Goal: Information Seeking & Learning: Check status

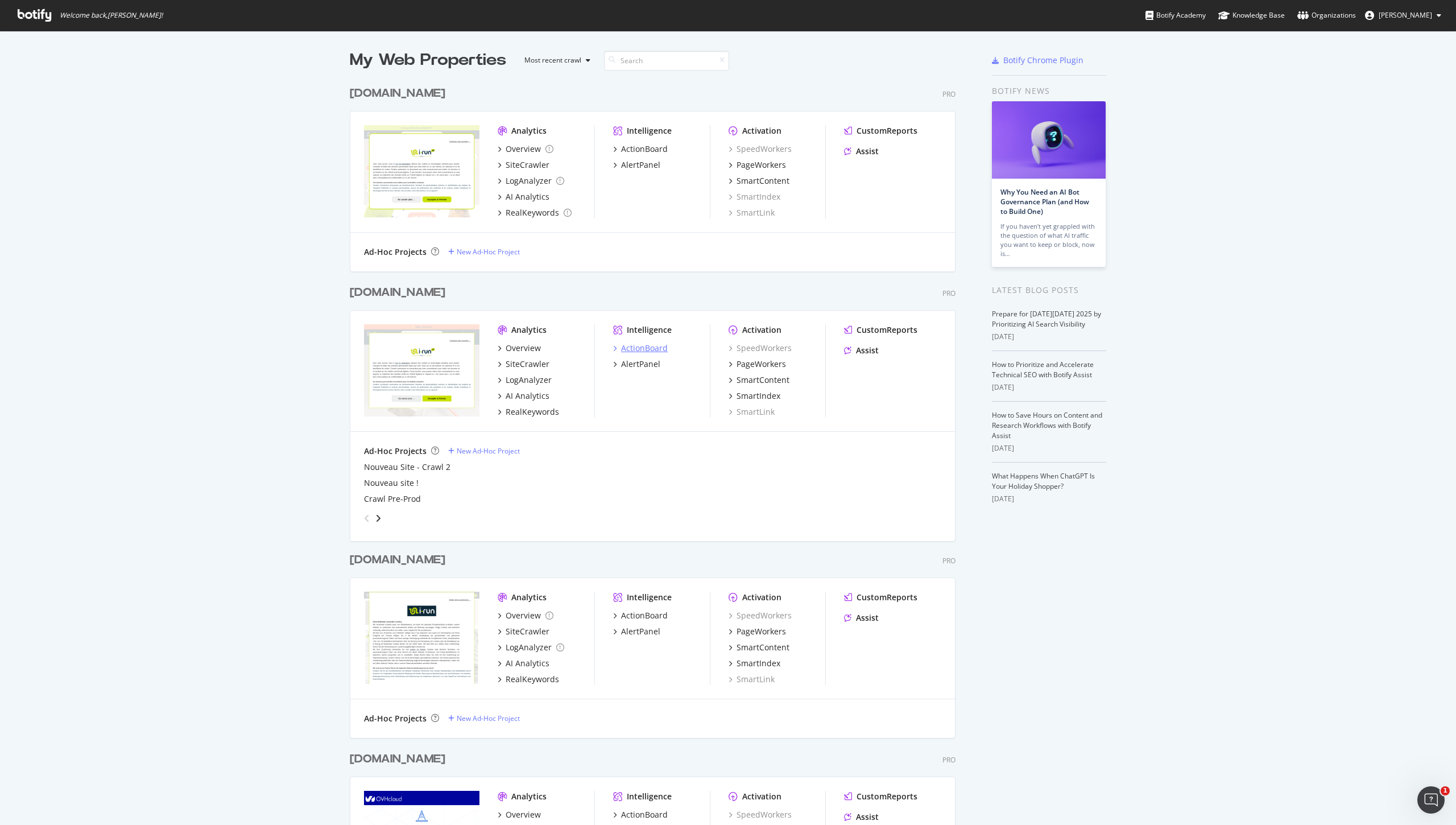
click at [648, 352] on div "ActionBoard" at bounding box center [645, 347] width 47 height 11
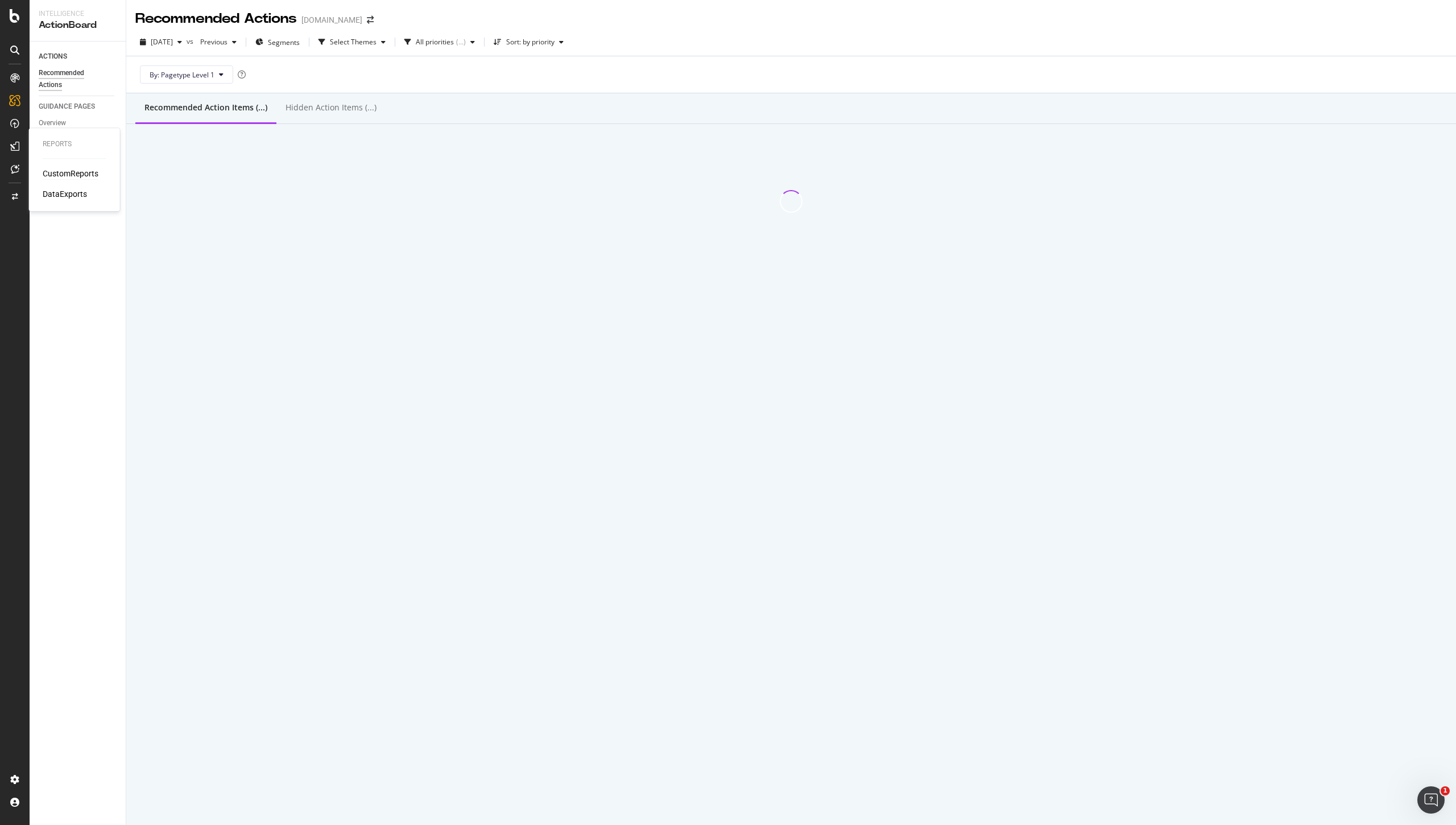
click at [63, 169] on div "CustomReports" at bounding box center [71, 173] width 56 height 11
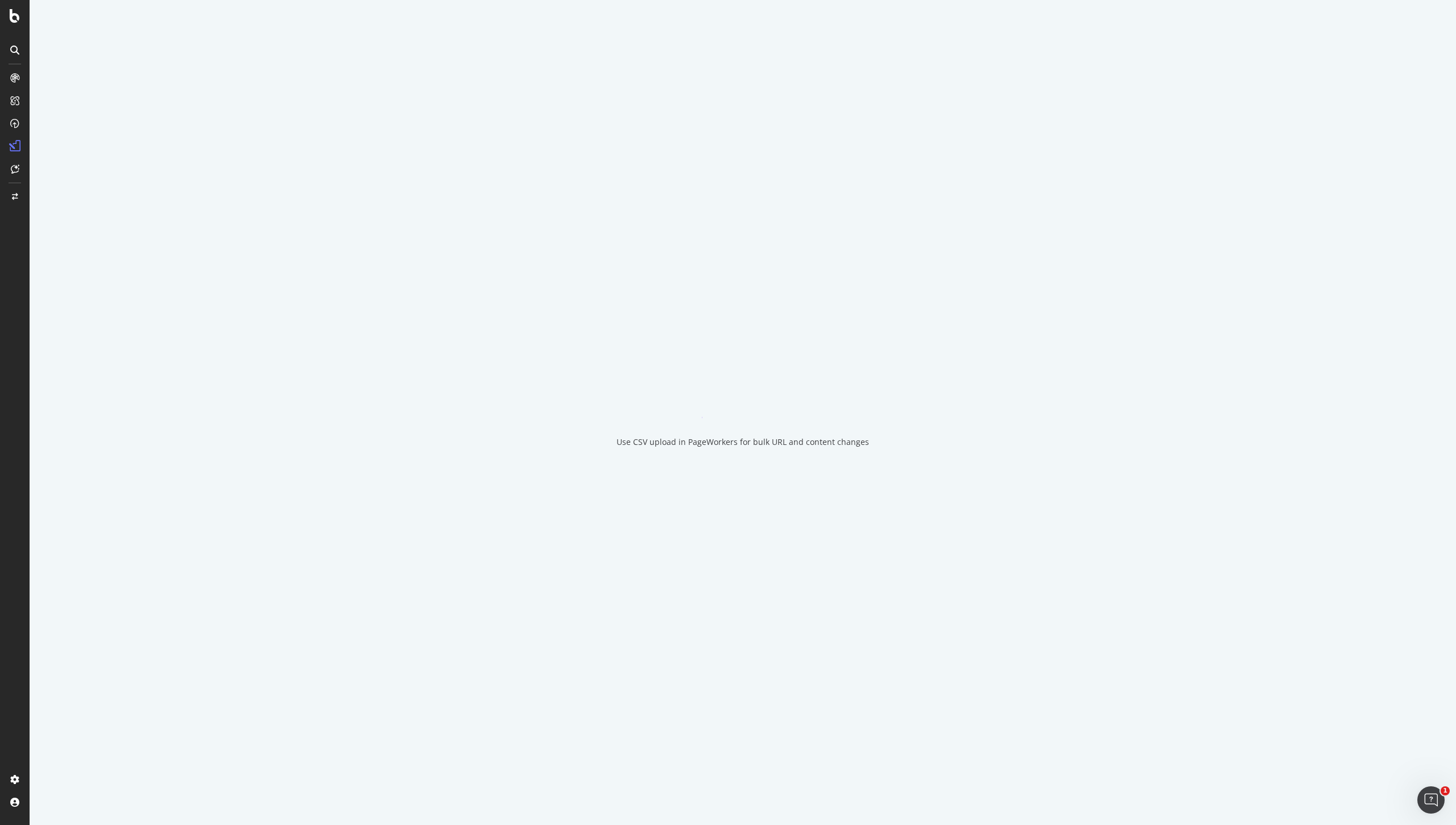
click at [15, 240] on div at bounding box center [15, 419] width 27 height 701
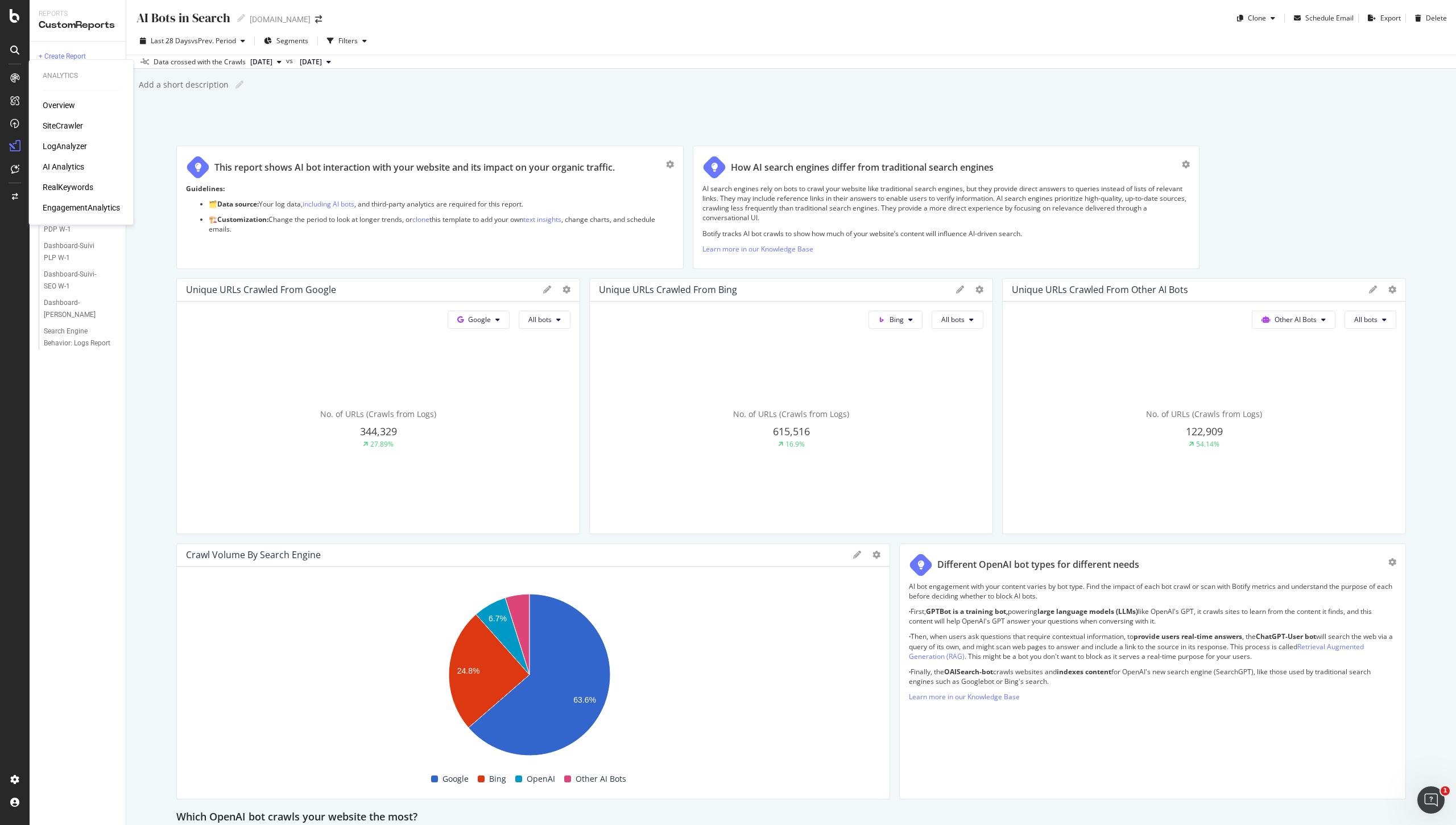
click at [75, 169] on div "AI Analytics" at bounding box center [64, 166] width 42 height 11
click at [138, 309] on div "AI Bots in Search AI Bots in Search irun.fr Clone Schedule Email Export Delete …" at bounding box center [791, 412] width 1330 height 825
click at [234, 43] on span "vs Prev. Period" at bounding box center [214, 40] width 45 height 10
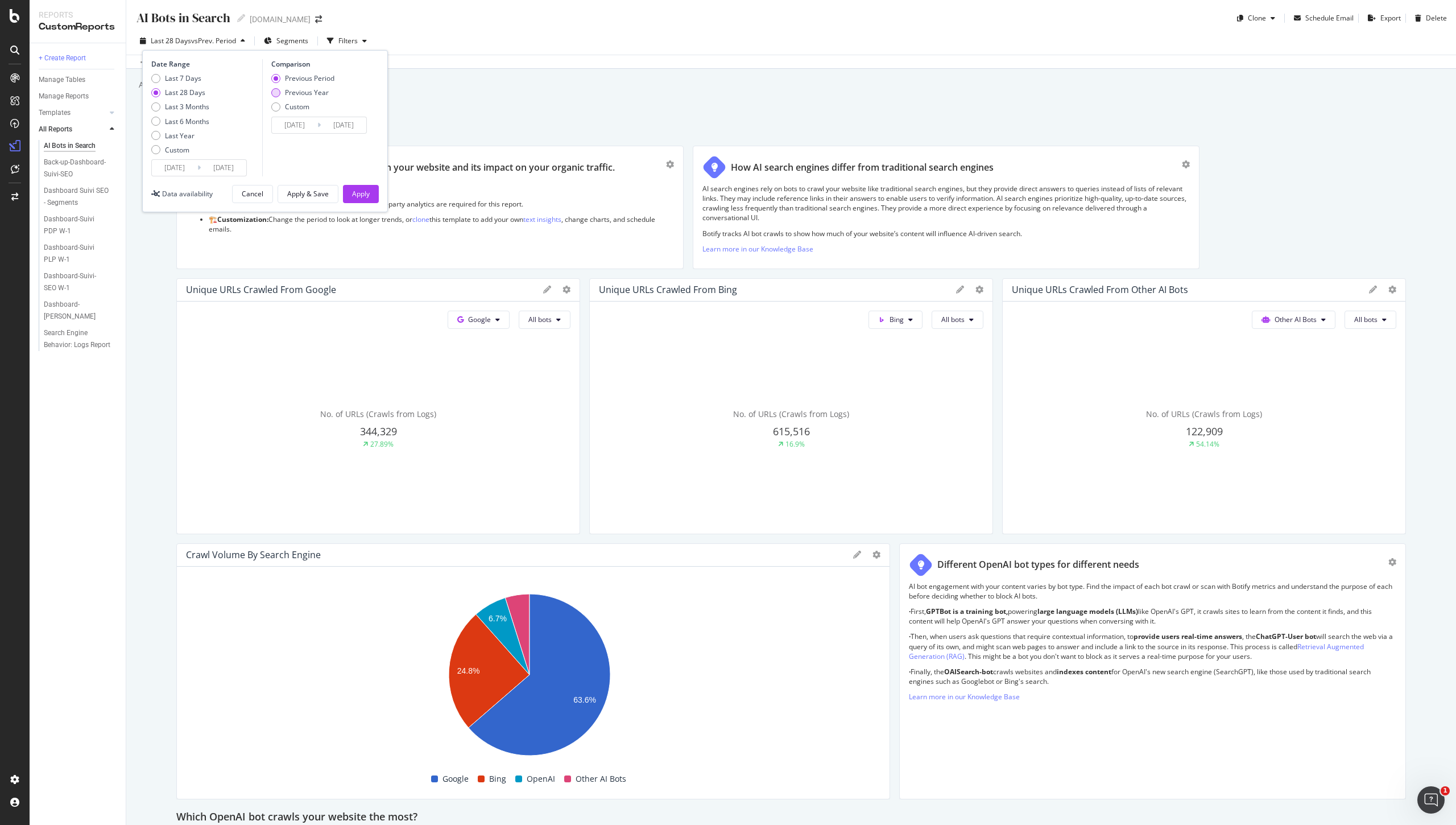
click at [288, 90] on div "Previous Year" at bounding box center [307, 92] width 44 height 10
type input "[DATE]"
click at [353, 189] on div "Apply" at bounding box center [361, 194] width 18 height 10
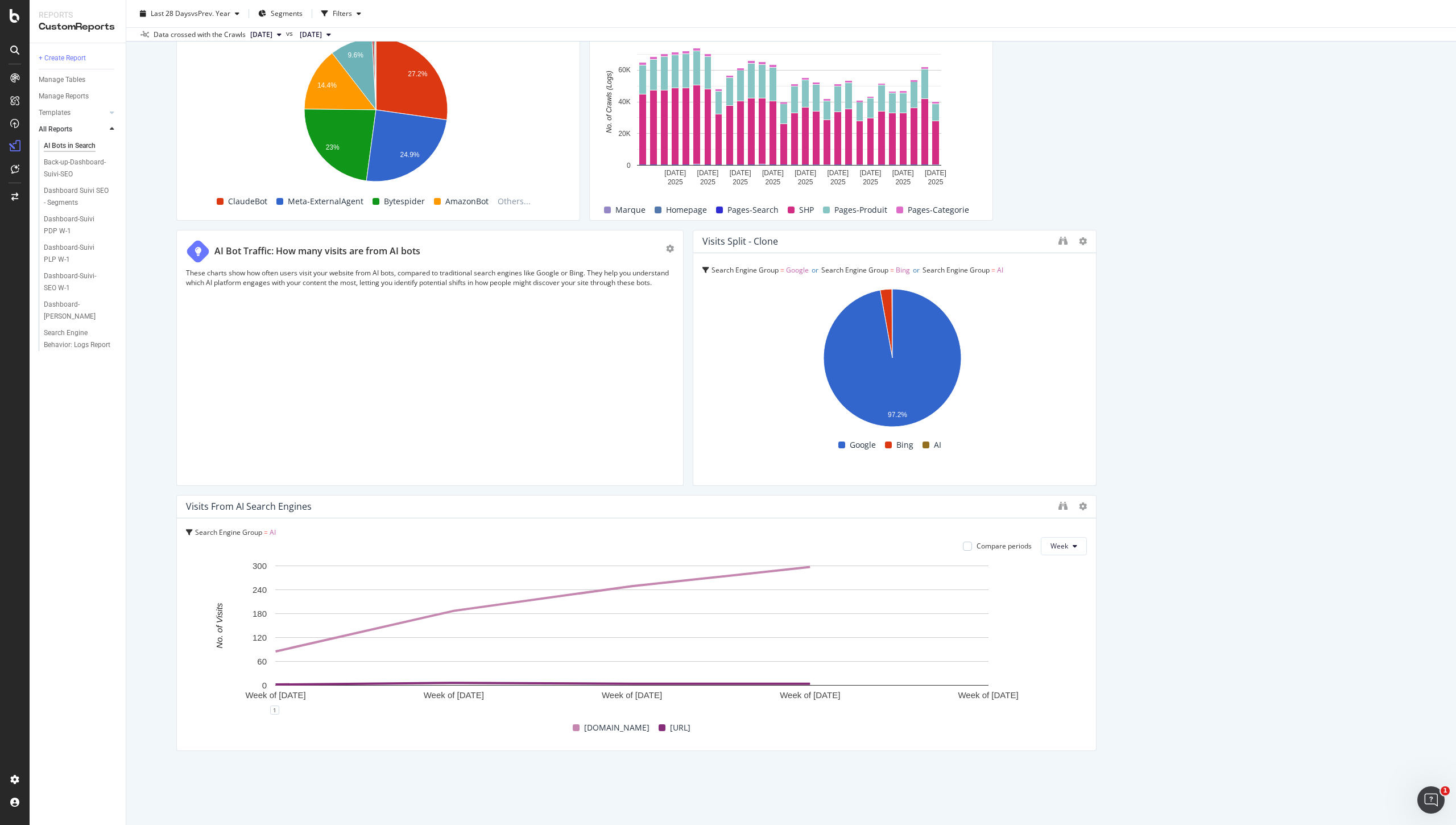
scroll to position [1589, 0]
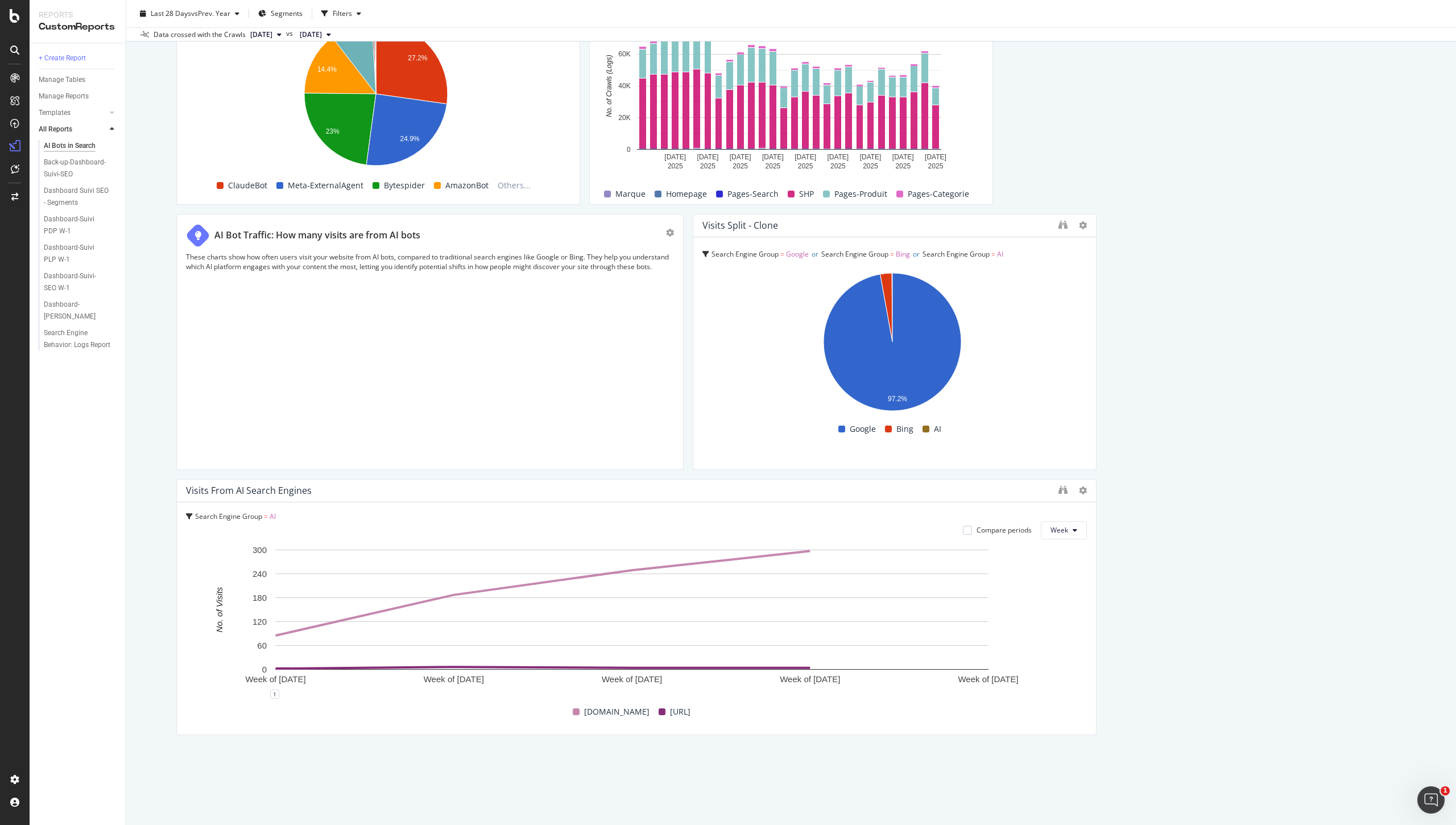
click at [923, 428] on span at bounding box center [926, 428] width 7 height 7
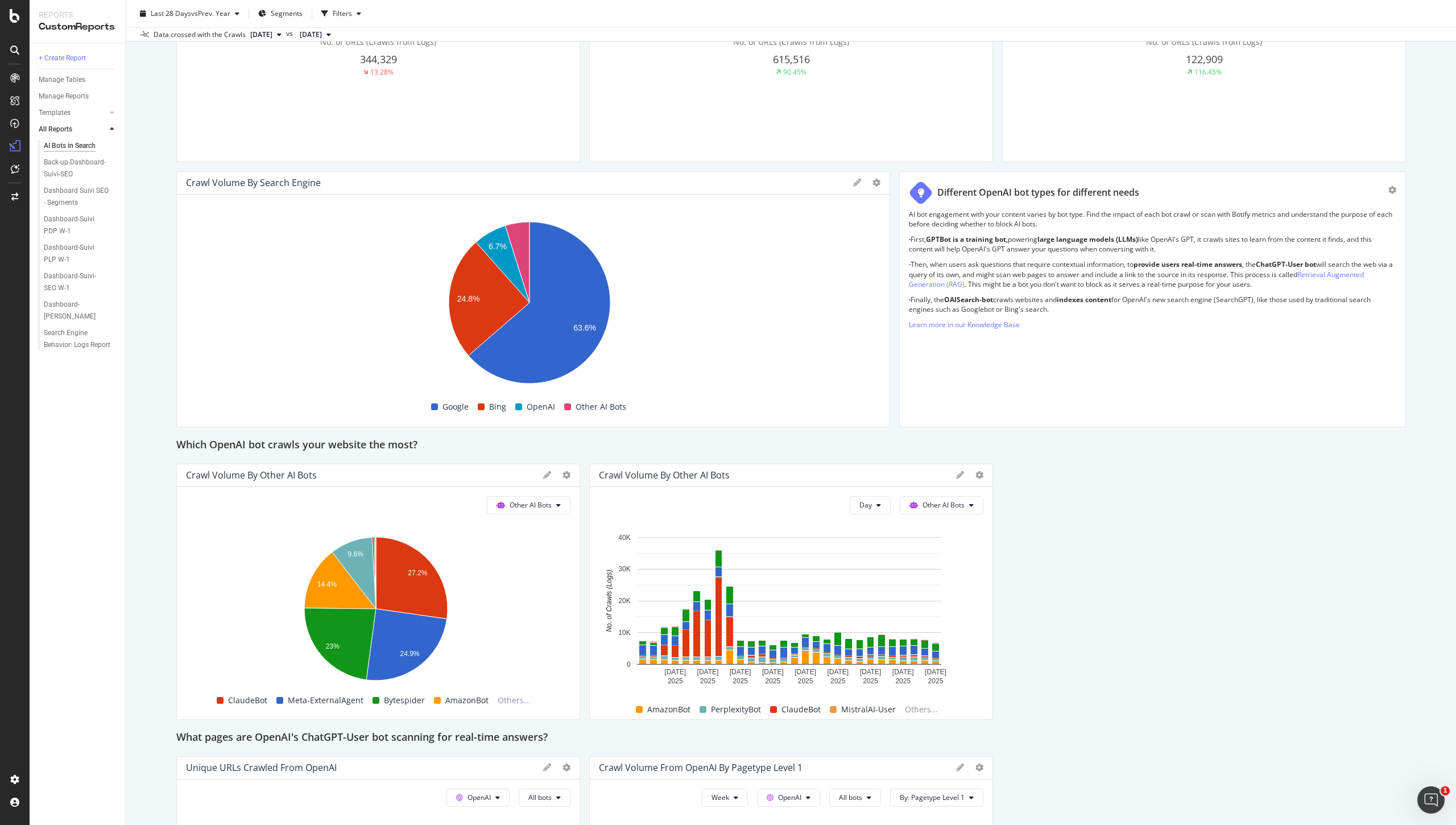
scroll to position [403, 0]
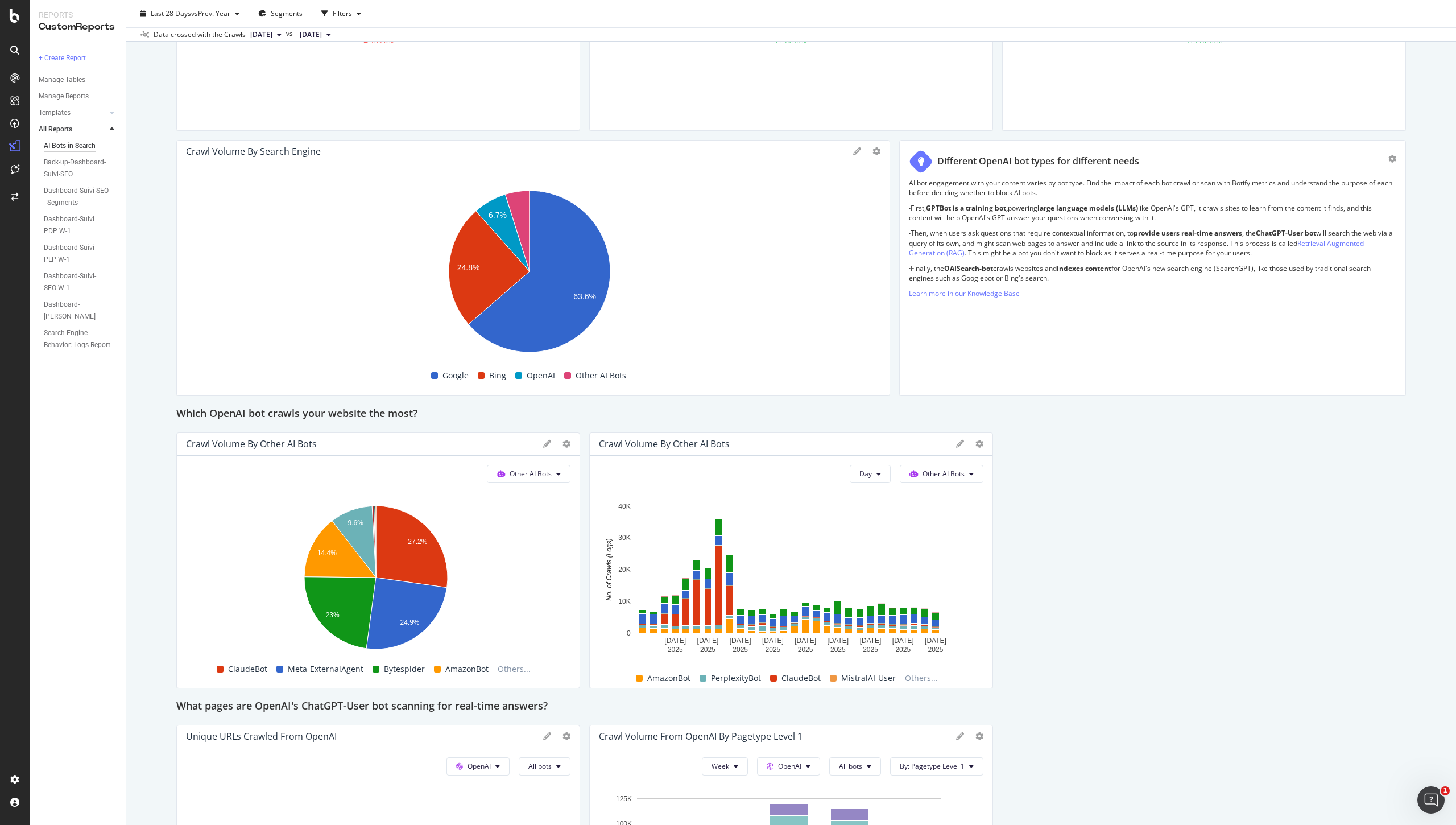
click at [956, 440] on icon at bounding box center [960, 443] width 8 height 8
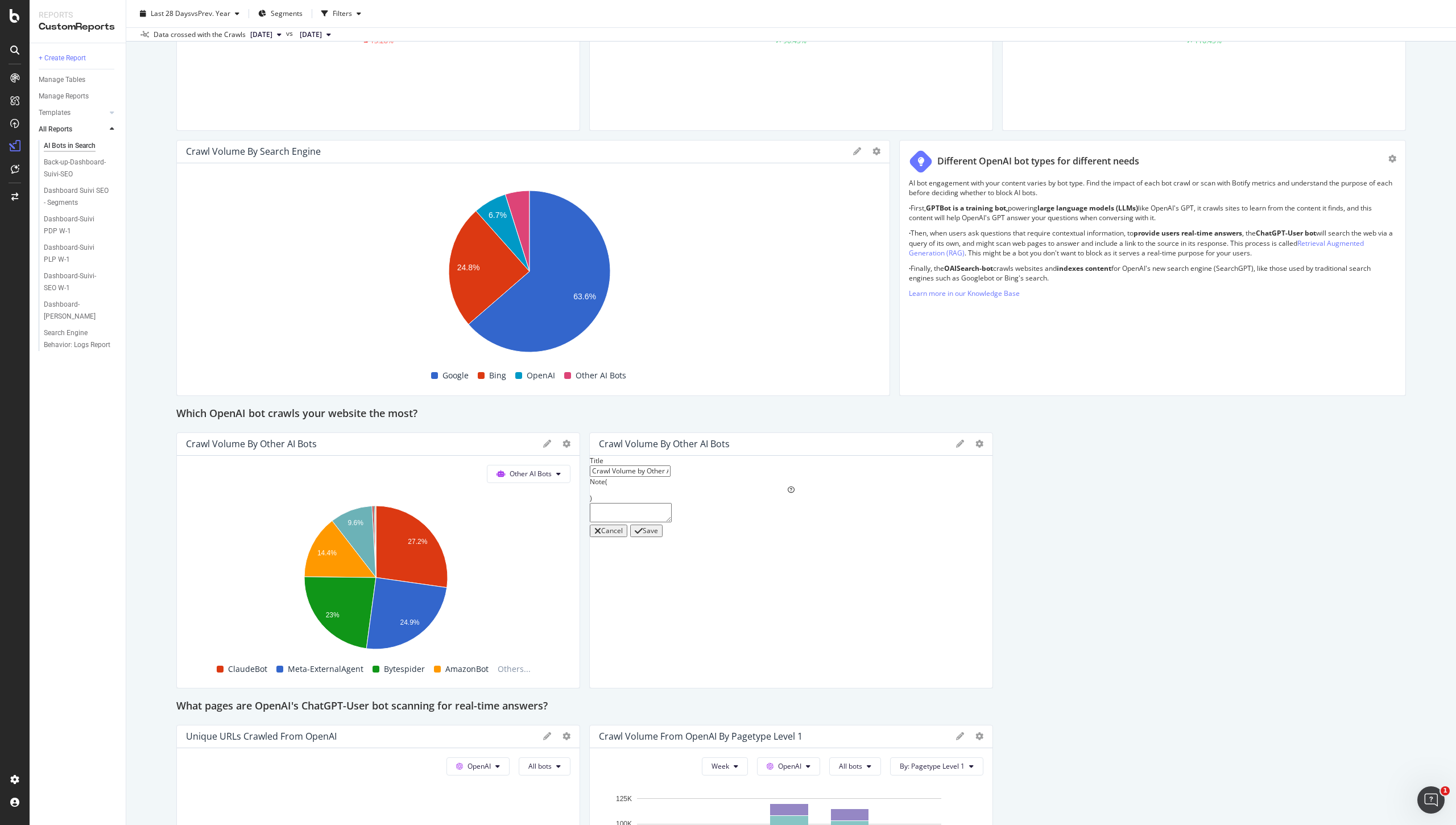
click at [623, 535] on div "Cancel" at bounding box center [612, 530] width 21 height 8
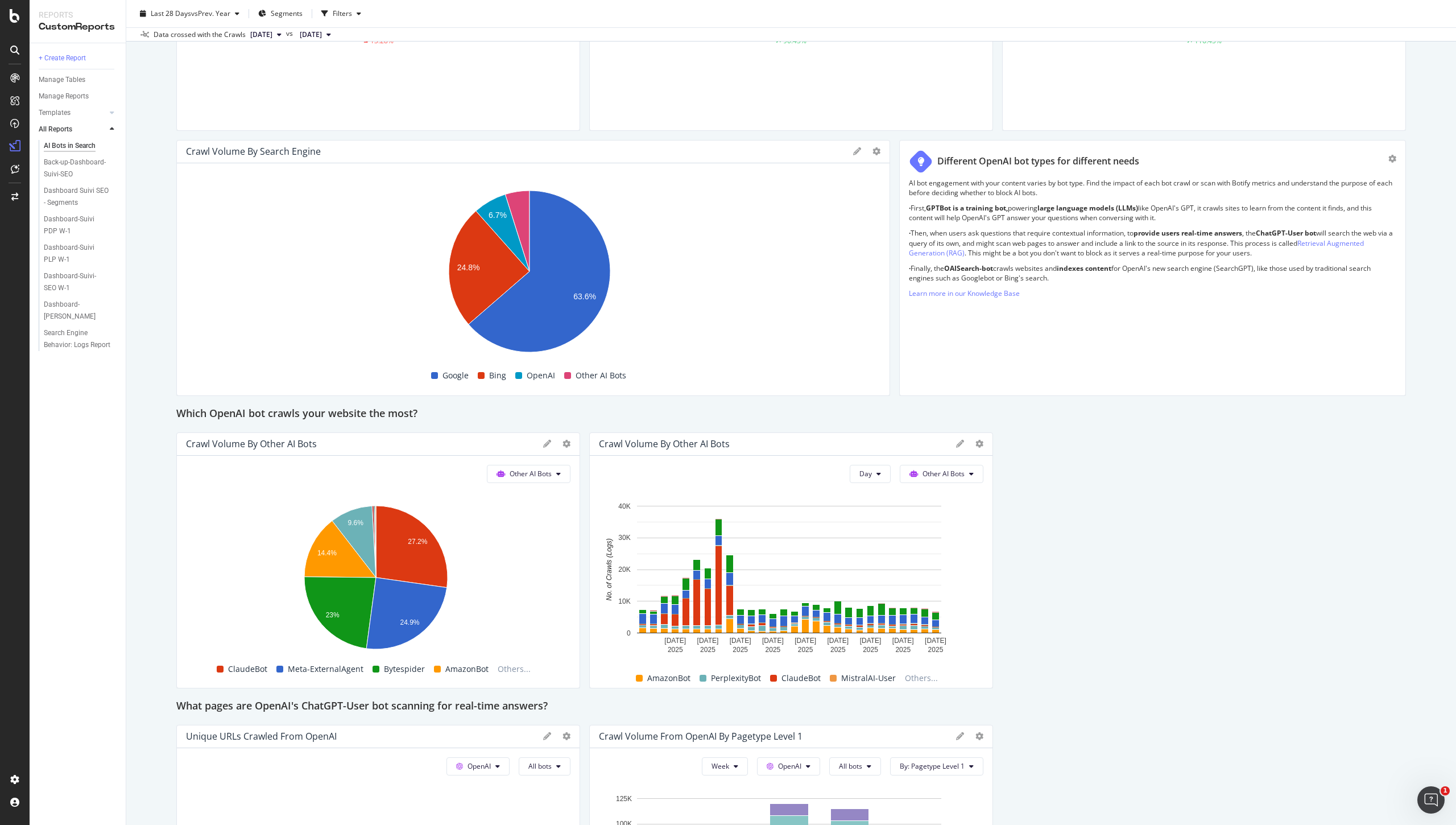
click at [693, 442] on div "Crawl Volume by Other AI Bots" at bounding box center [664, 443] width 131 height 11
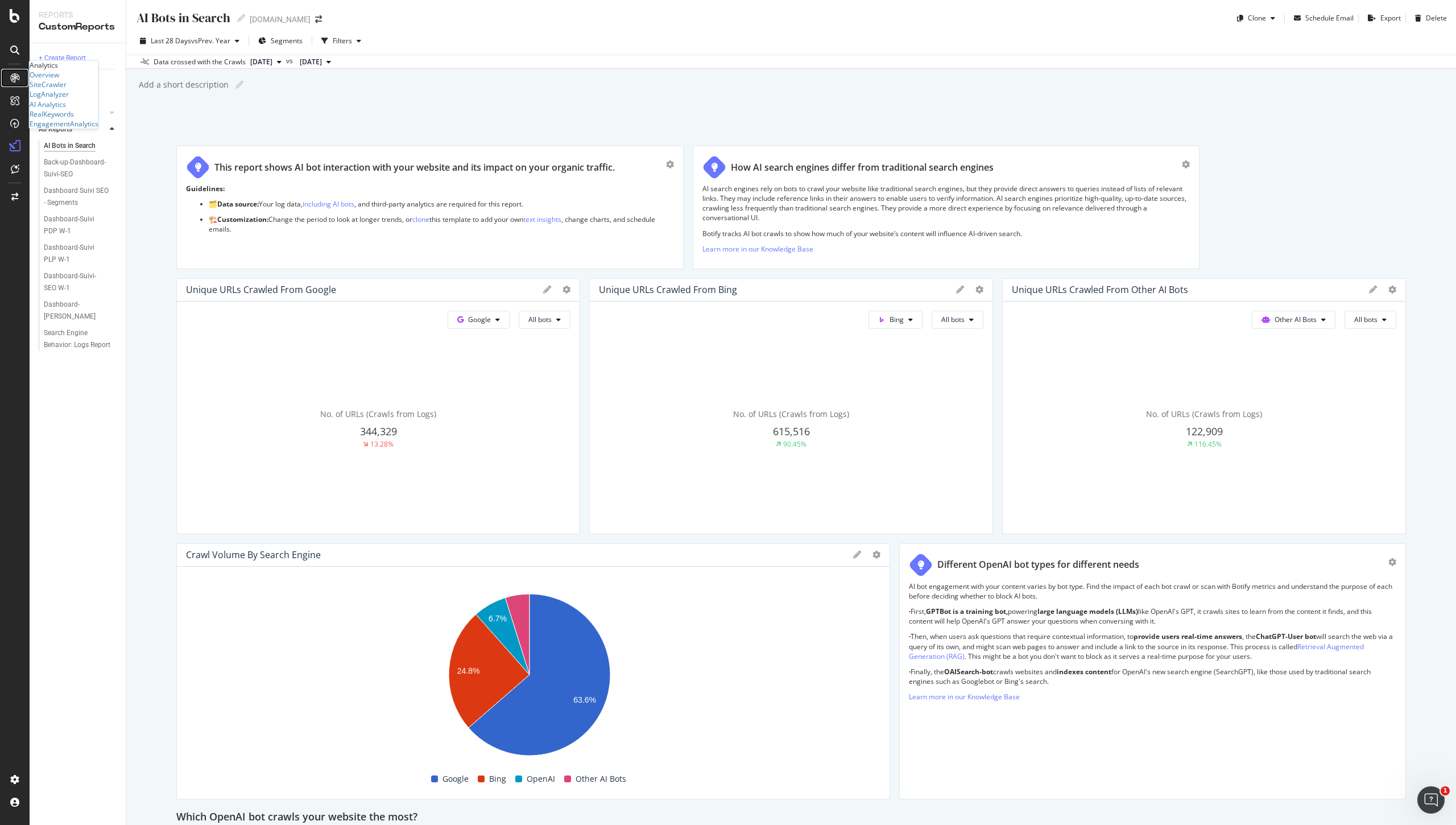
click at [15, 80] on icon at bounding box center [14, 78] width 9 height 9
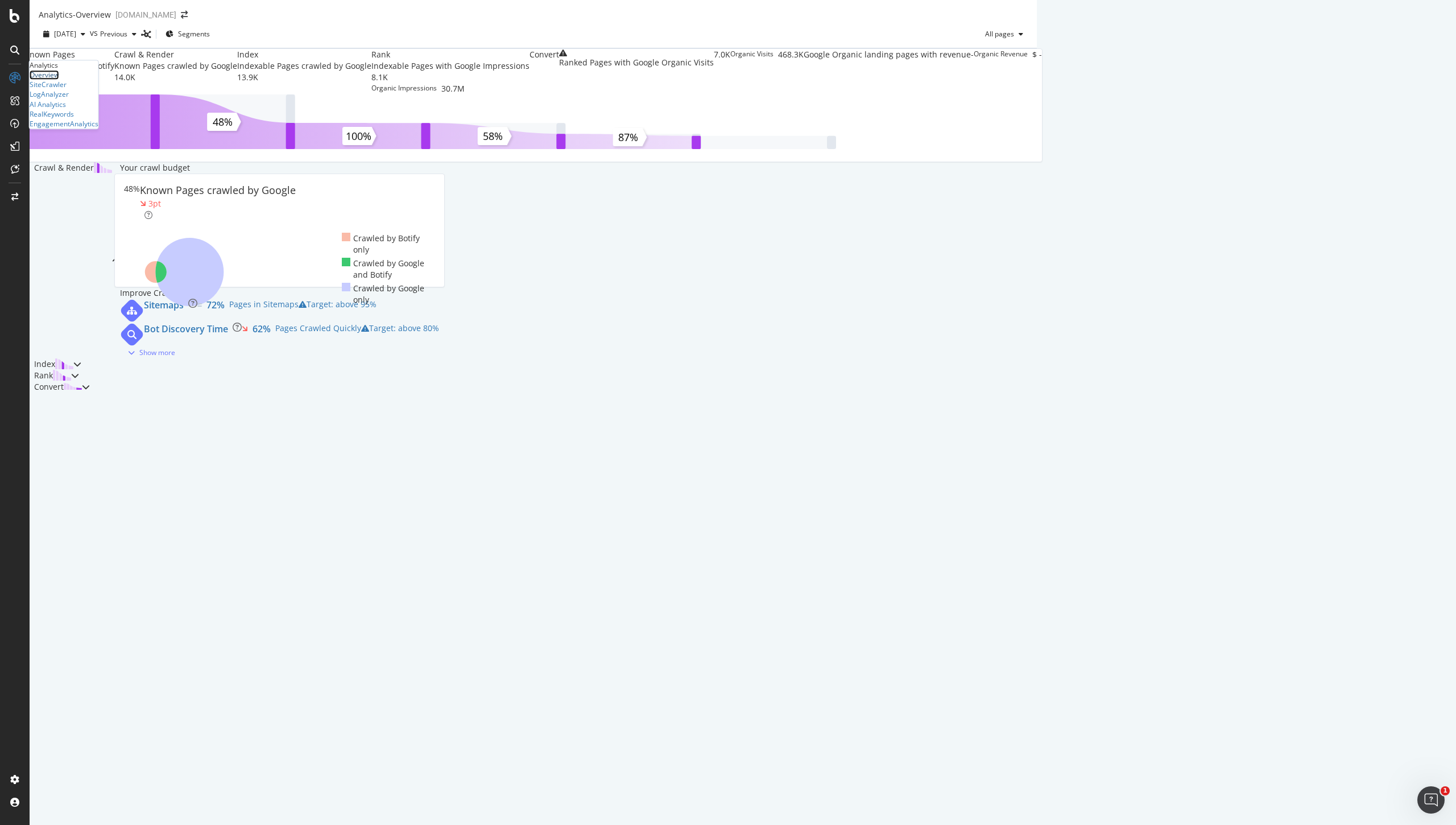
click at [59, 80] on div "Overview" at bounding box center [45, 75] width 30 height 10
click at [78, 148] on div "CustomReports" at bounding box center [54, 143] width 49 height 10
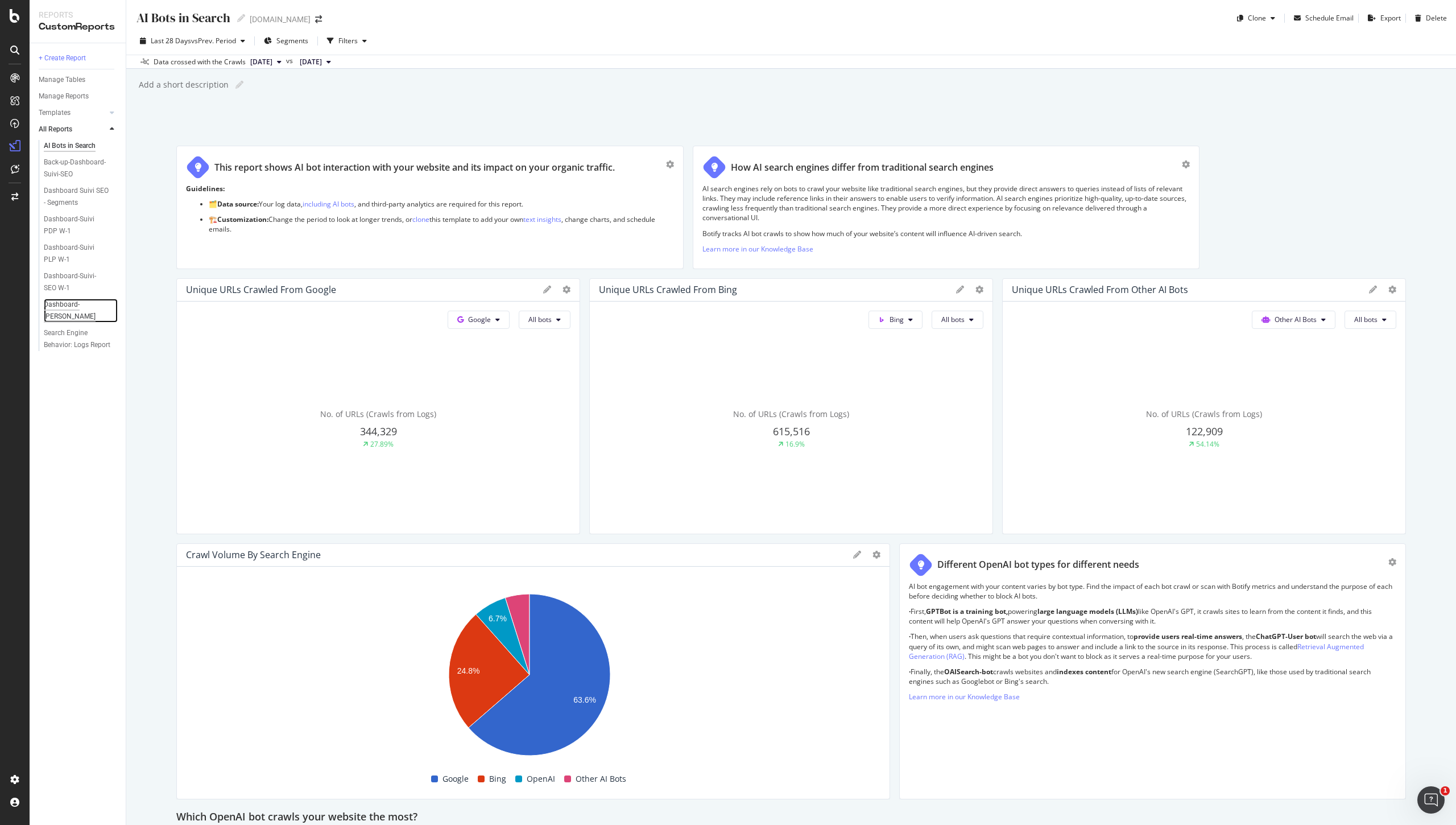
click at [65, 309] on div "Dashboard-[PERSON_NAME]" at bounding box center [77, 311] width 65 height 24
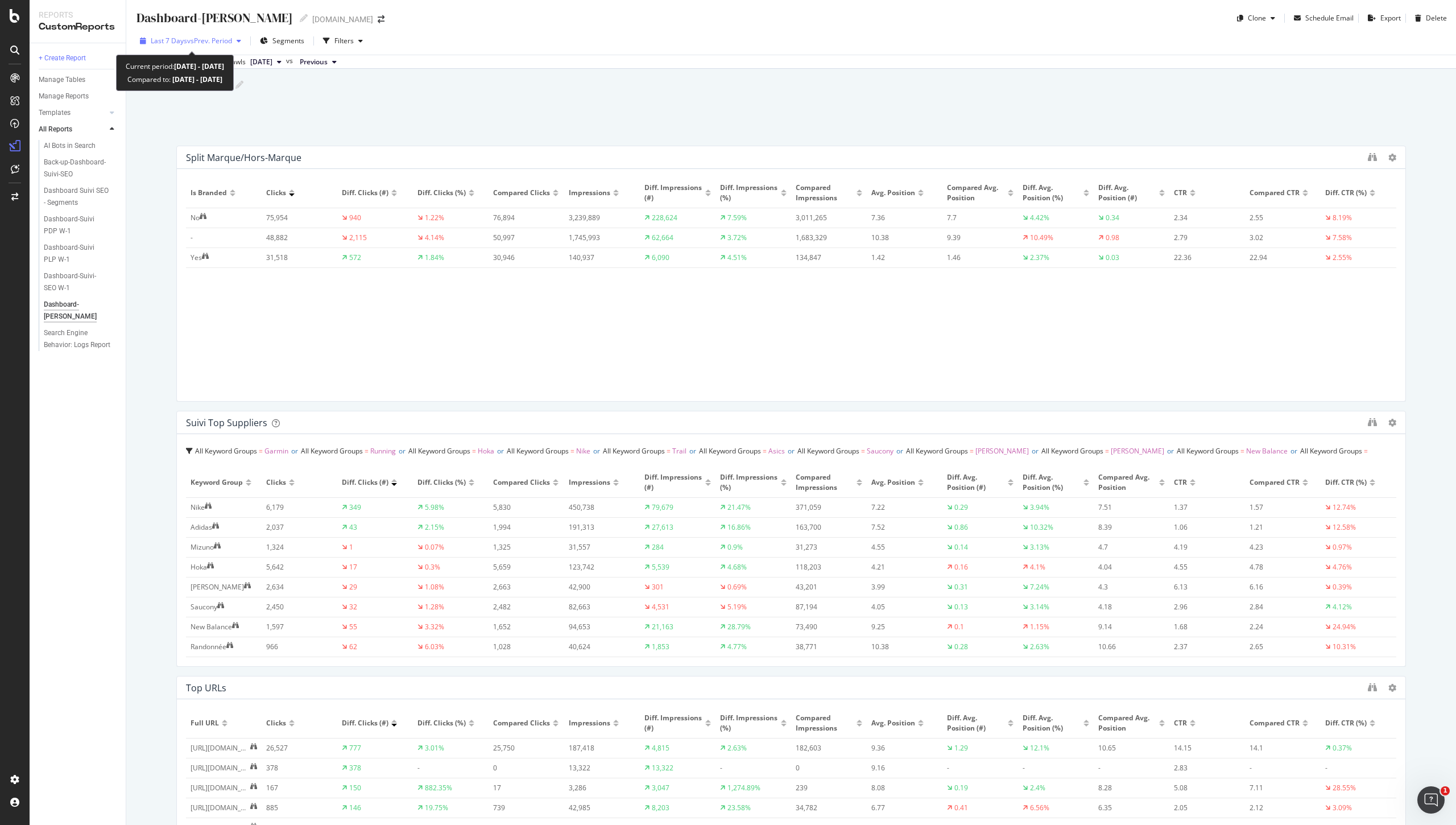
click at [232, 45] on span "vs Prev. Period" at bounding box center [210, 40] width 45 height 10
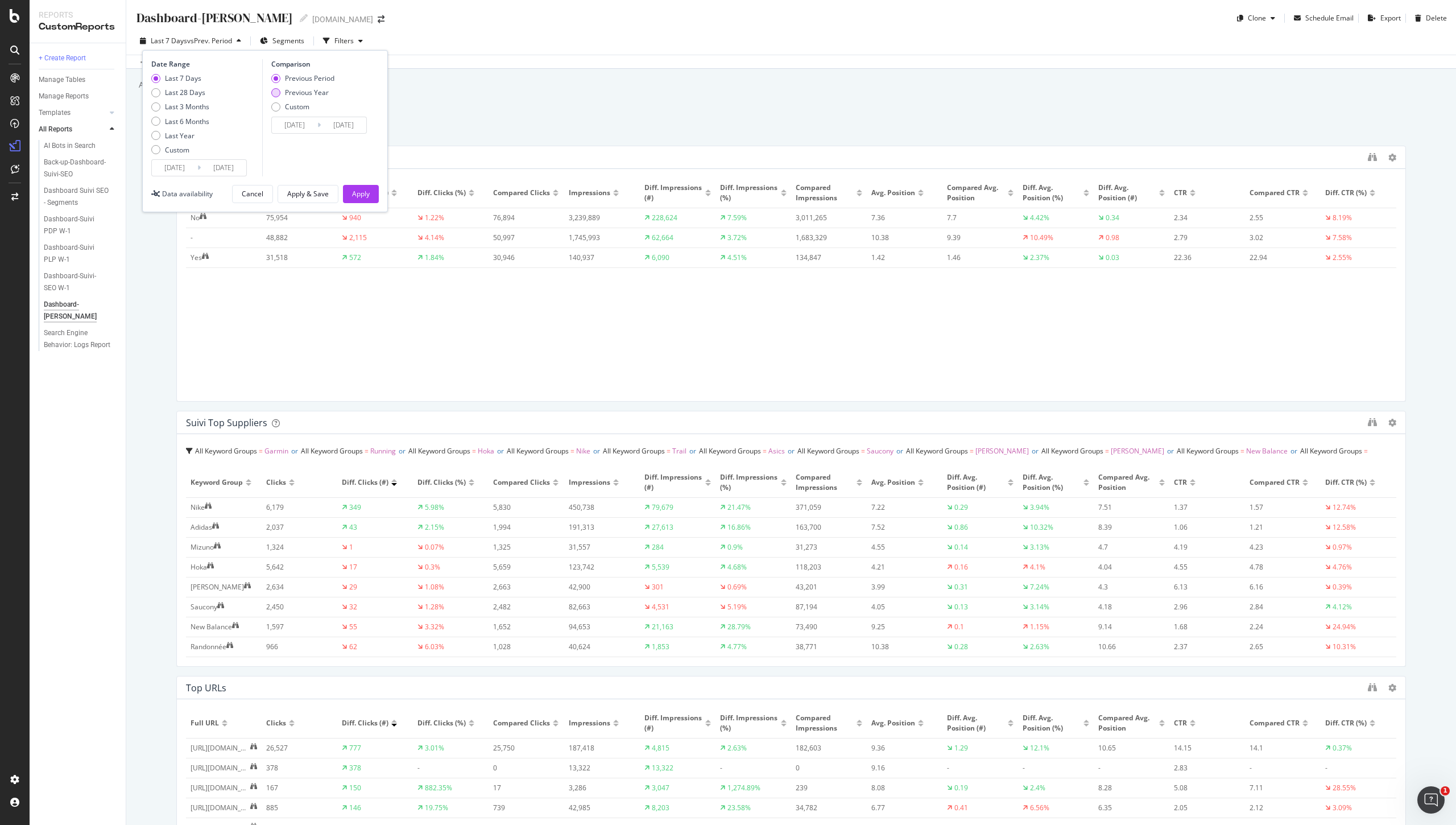
click at [313, 87] on div "Previous Year" at bounding box center [307, 92] width 44 height 10
type input "[DATE]"
click at [364, 187] on div "Apply" at bounding box center [361, 194] width 18 height 17
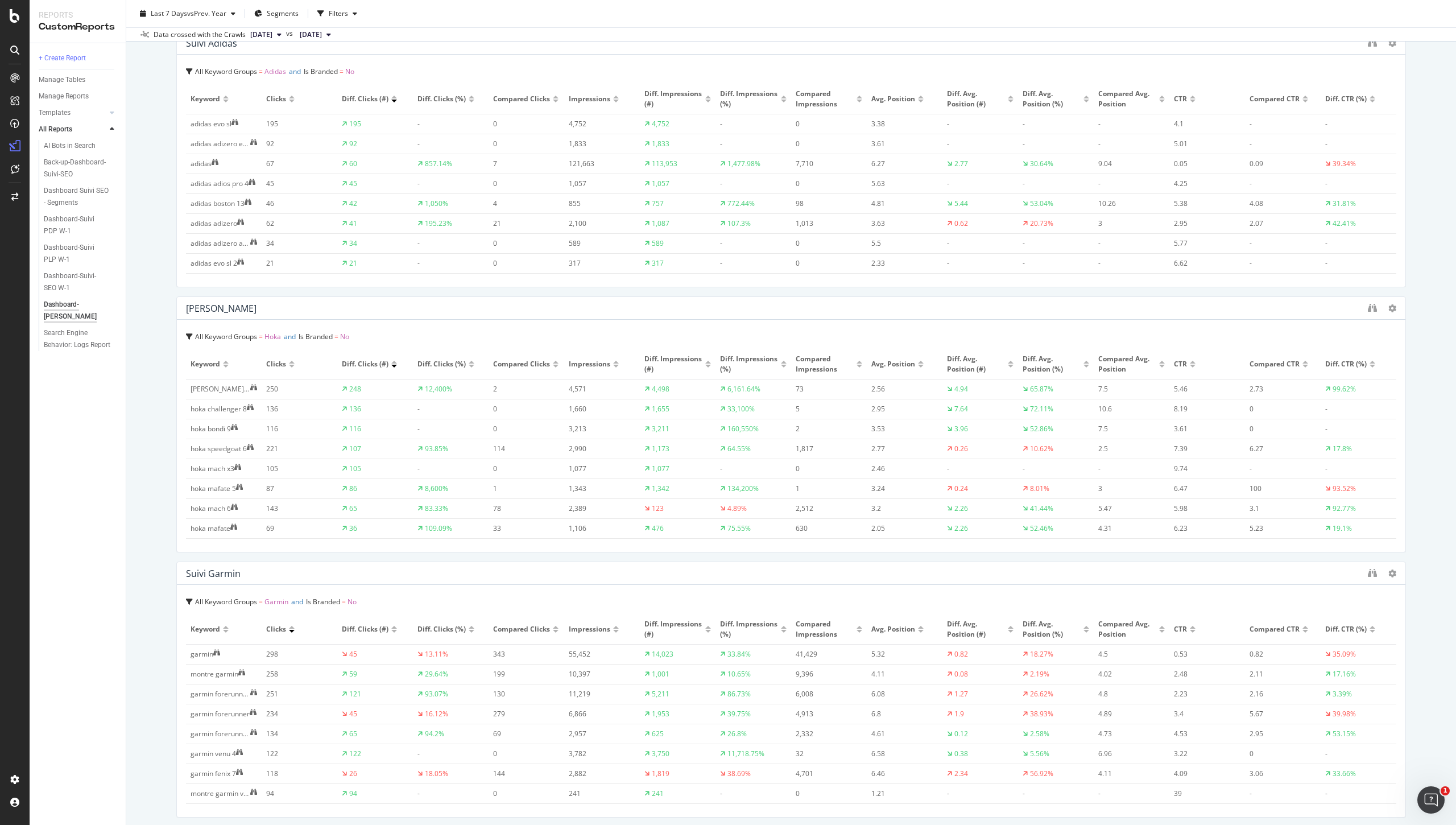
scroll to position [1730, 0]
